Goal: Task Accomplishment & Management: Manage account settings

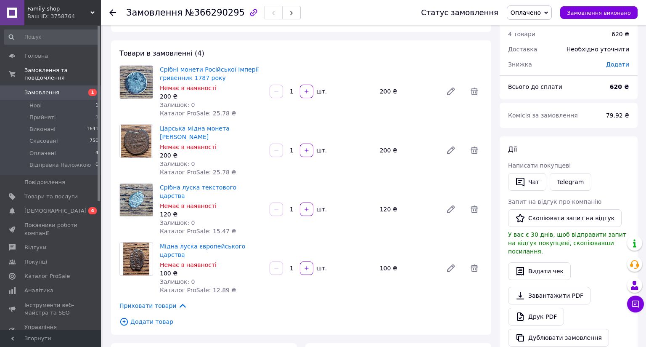
scroll to position [42, 0]
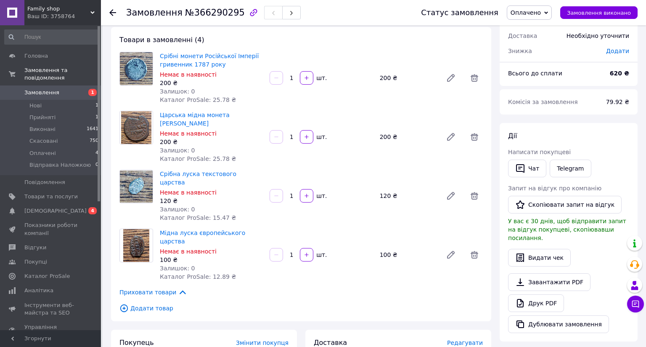
click at [541, 15] on span "Оплачено" at bounding box center [526, 12] width 30 height 7
click at [534, 30] on li "Прийнято" at bounding box center [542, 29] width 70 height 13
click at [525, 7] on span "Прийнято" at bounding box center [529, 12] width 45 height 14
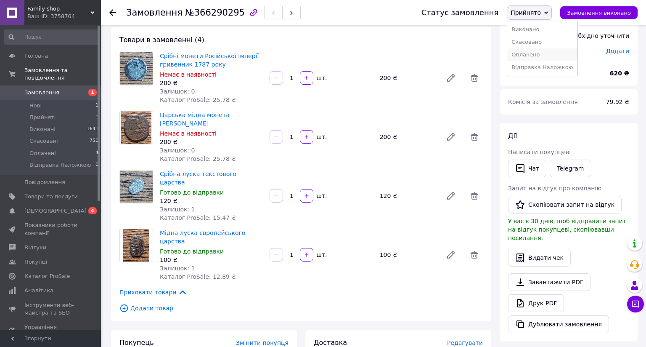
click at [533, 55] on li "Оплачено" at bounding box center [542, 54] width 70 height 13
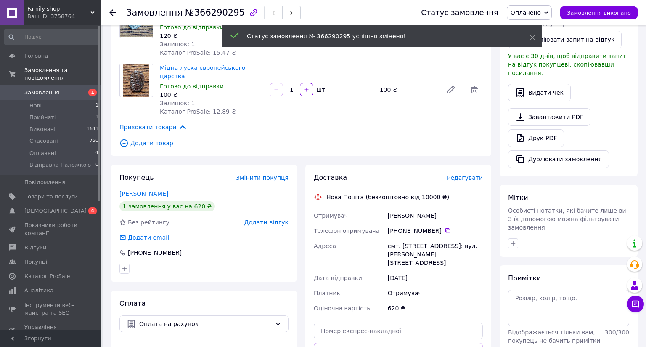
scroll to position [210, 0]
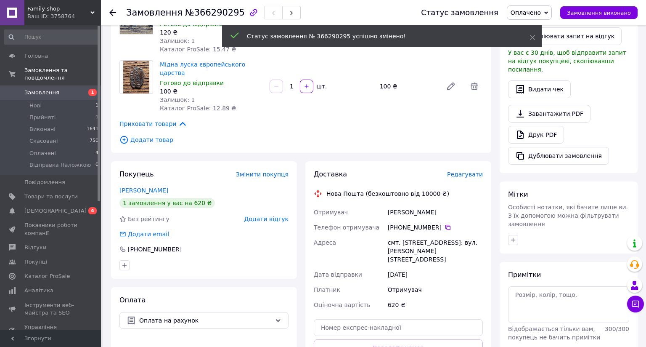
click at [470, 171] on span "Редагувати" at bounding box center [465, 174] width 36 height 7
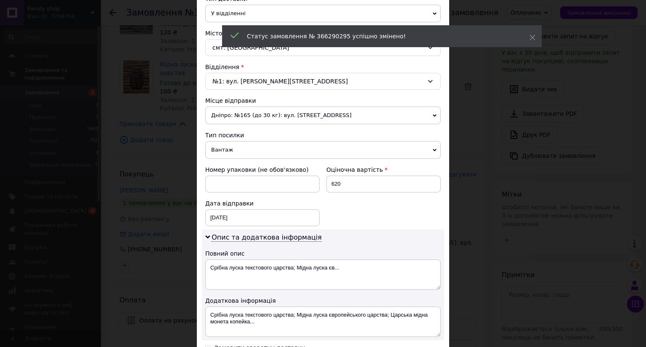
scroll to position [369, 0]
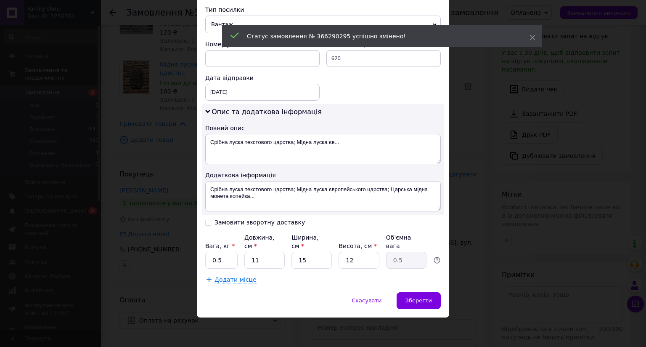
click at [507, 121] on div "× Редагування доставки Спосіб доставки Нова Пошта (безкоштовно від 10000 ₴) Пла…" at bounding box center [323, 173] width 646 height 347
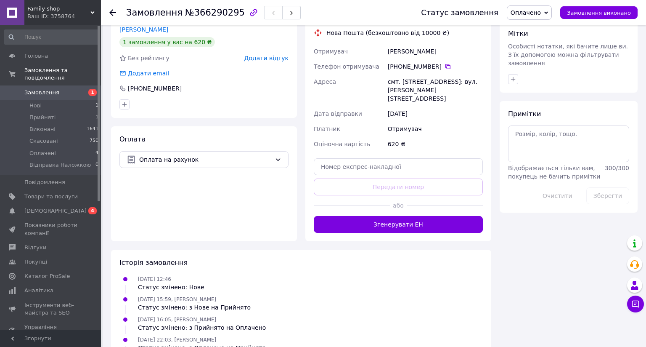
scroll to position [439, 0]
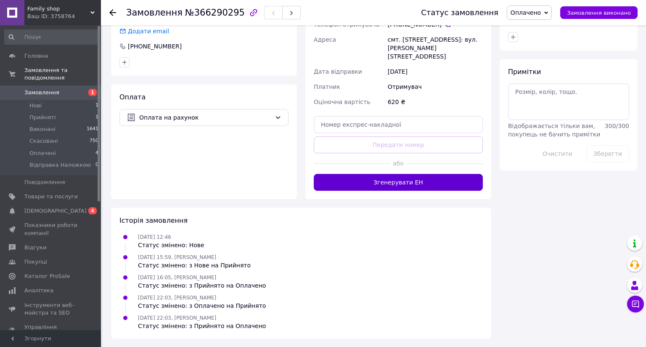
click at [416, 174] on button "Згенерувати ЕН" at bounding box center [398, 182] width 169 height 17
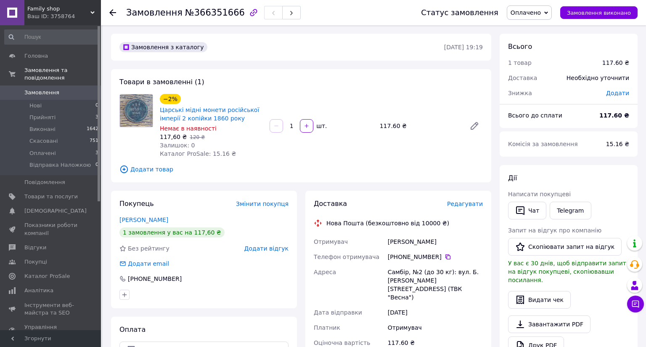
click at [466, 205] on span "Редагувати" at bounding box center [465, 203] width 36 height 7
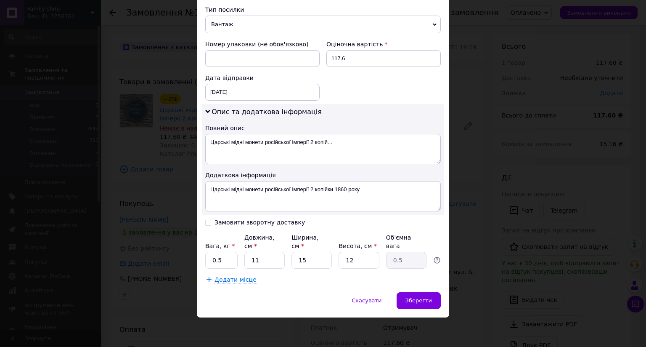
scroll to position [369, 0]
click at [311, 252] on input "15" at bounding box center [312, 260] width 40 height 17
click at [491, 111] on div "× Редагування доставки Спосіб доставки Нова Пошта (безкоштовно від 10000 ₴) Пла…" at bounding box center [323, 173] width 646 height 347
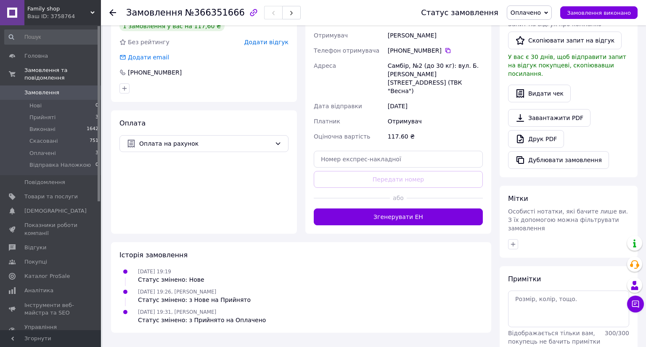
scroll to position [210, 0]
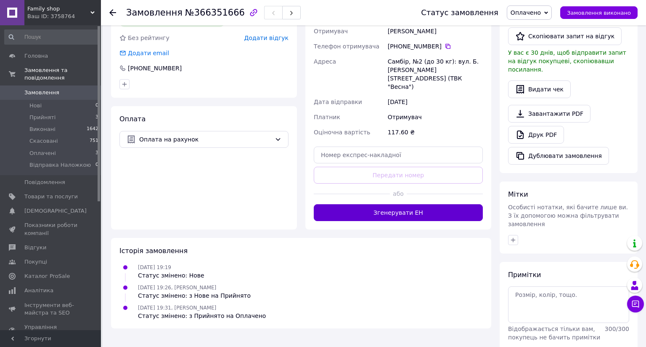
click at [400, 204] on button "Згенерувати ЕН" at bounding box center [398, 212] width 169 height 17
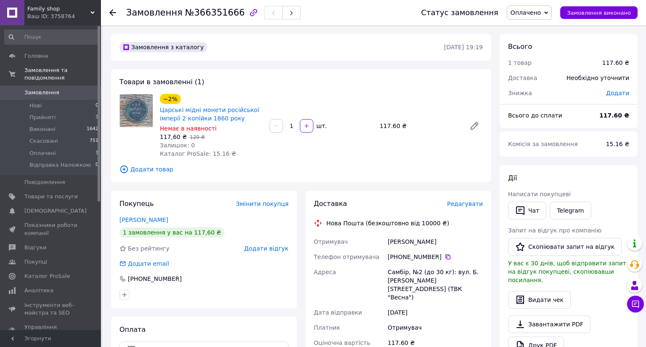
scroll to position [210, 0]
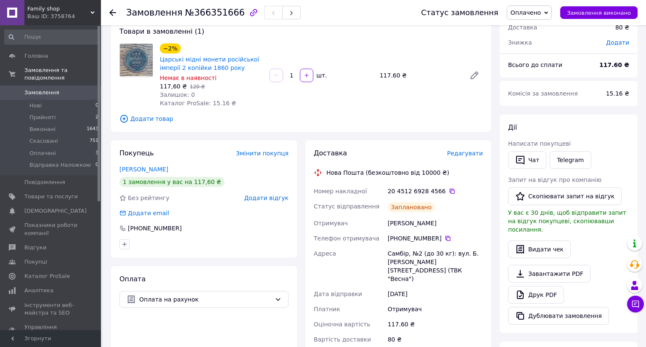
scroll to position [47, 0]
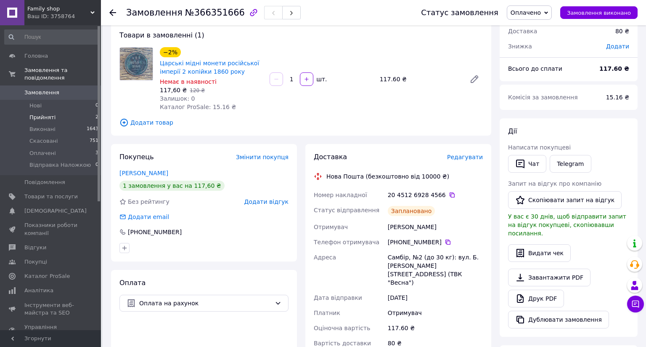
click at [35, 114] on span "Прийняті" at bounding box center [42, 118] width 26 height 8
